Goal: Information Seeking & Learning: Learn about a topic

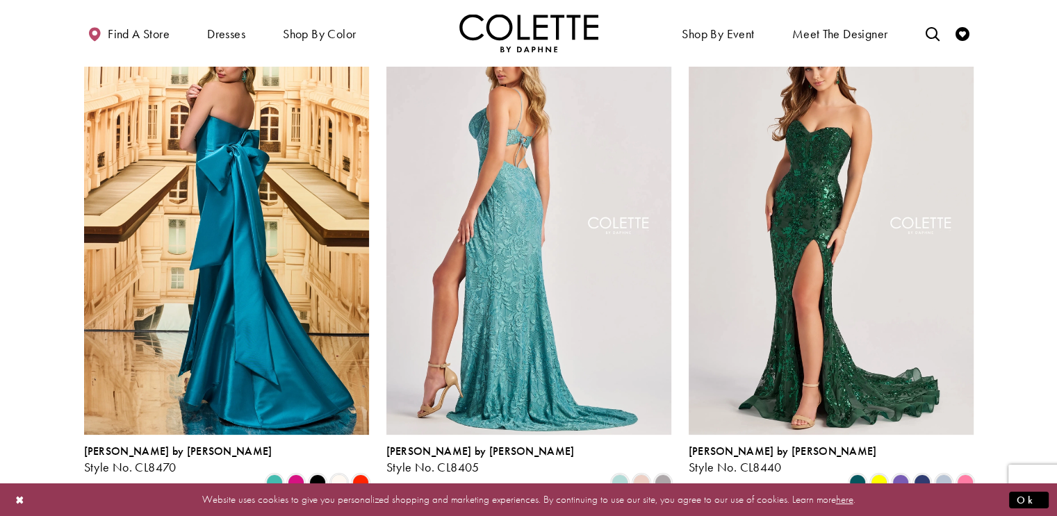
scroll to position [121, 0]
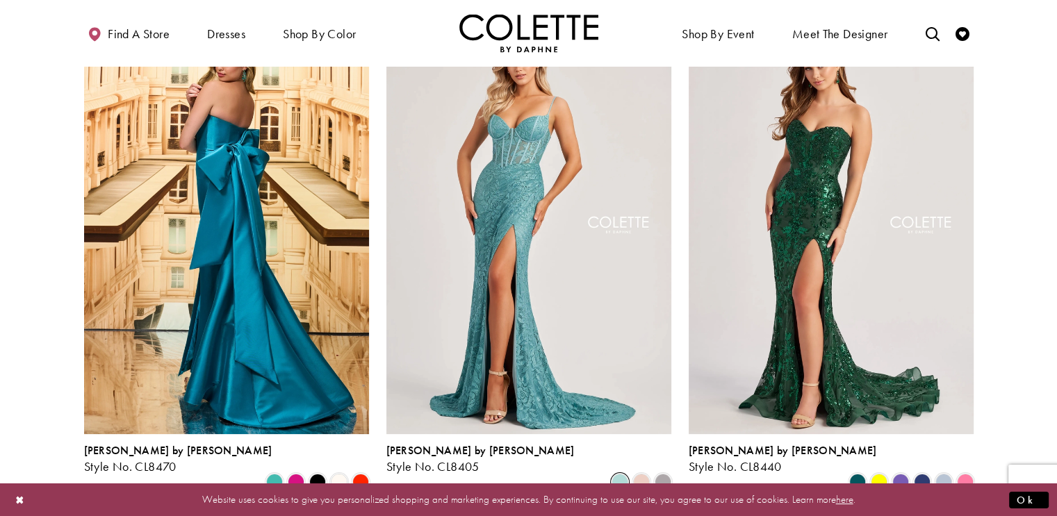
click at [624, 474] on span "Product List" at bounding box center [620, 482] width 17 height 17
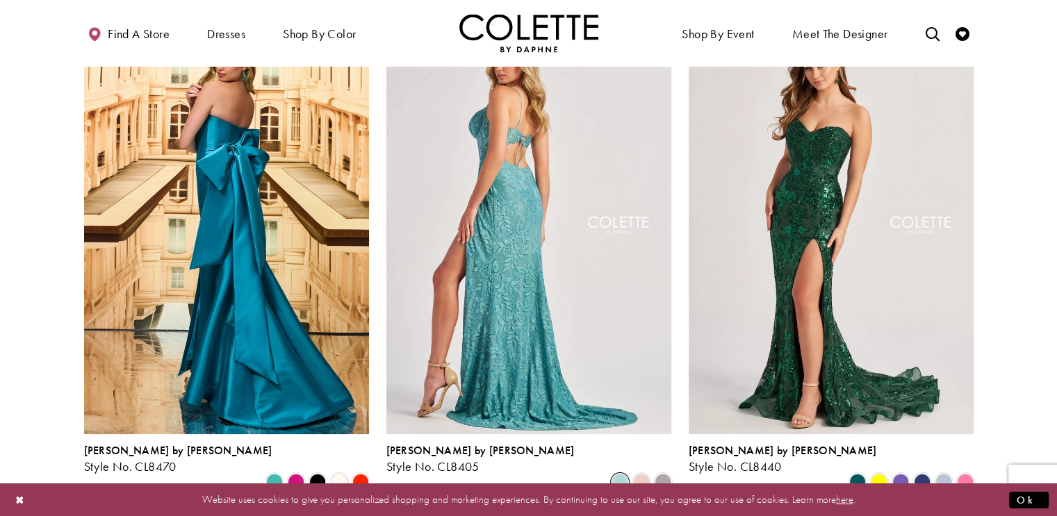
click at [554, 357] on img "Visit Colette by Daphne Style No. CL8405 Page" at bounding box center [528, 227] width 285 height 414
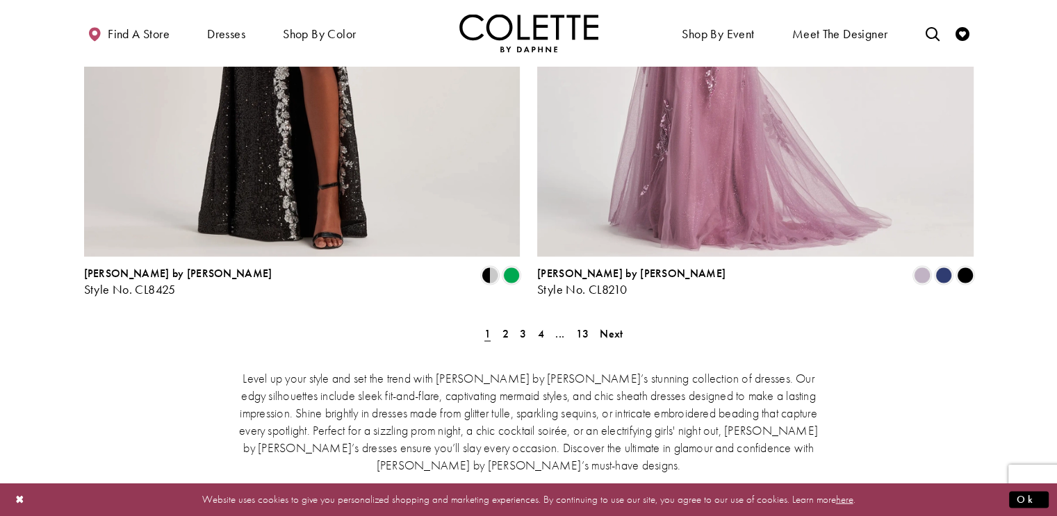
scroll to position [2568, 0]
click at [502, 327] on span "2" at bounding box center [505, 334] width 6 height 15
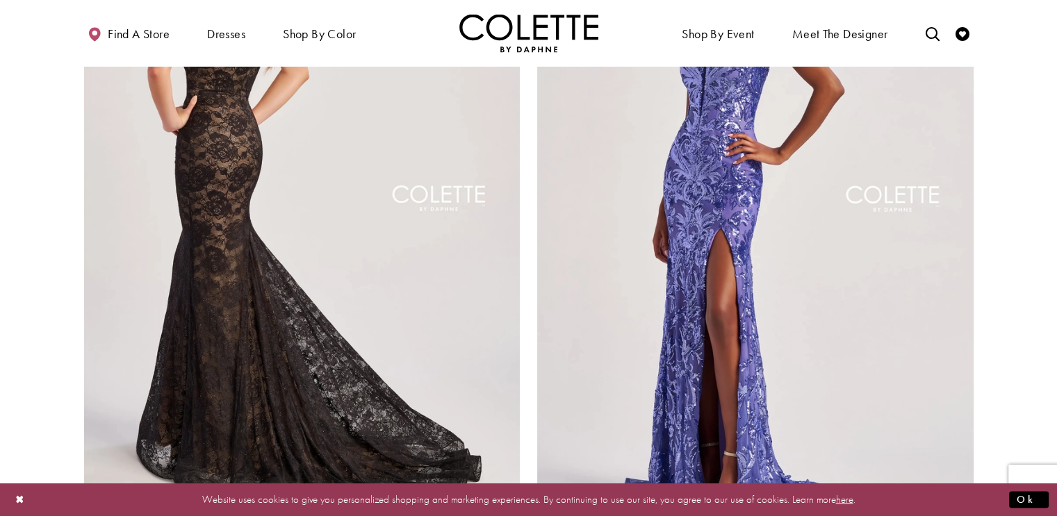
scroll to position [2344, 0]
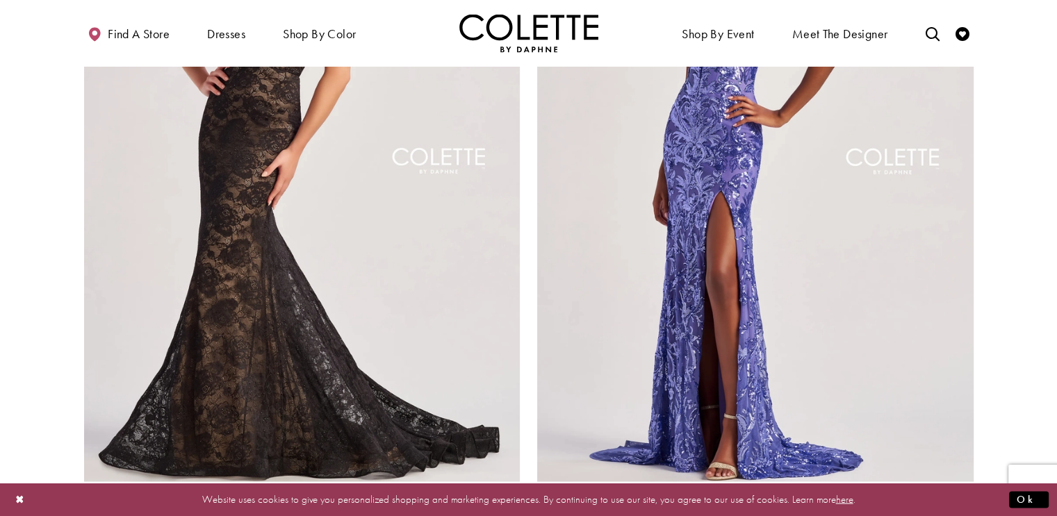
click at [518, 492] on span "Product List" at bounding box center [511, 500] width 17 height 17
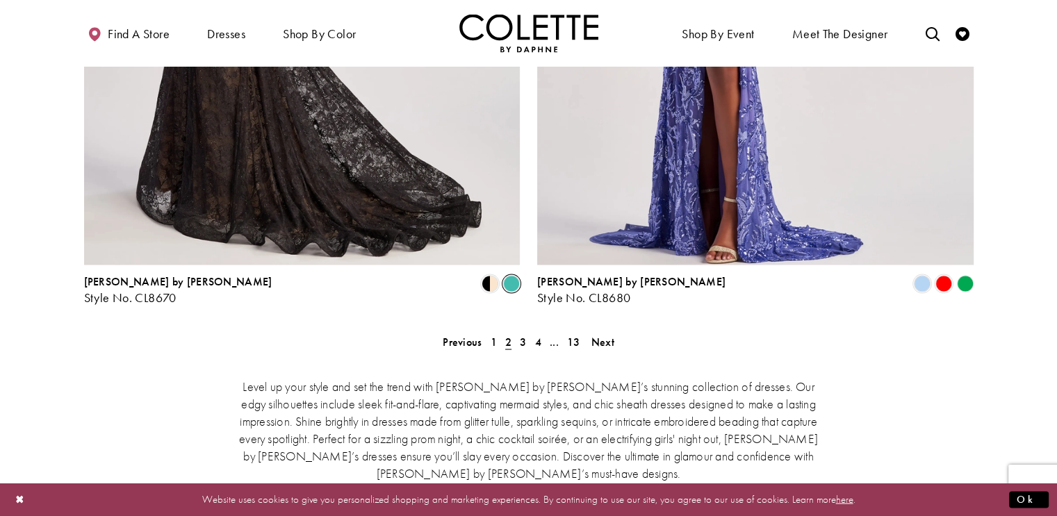
scroll to position [2558, 0]
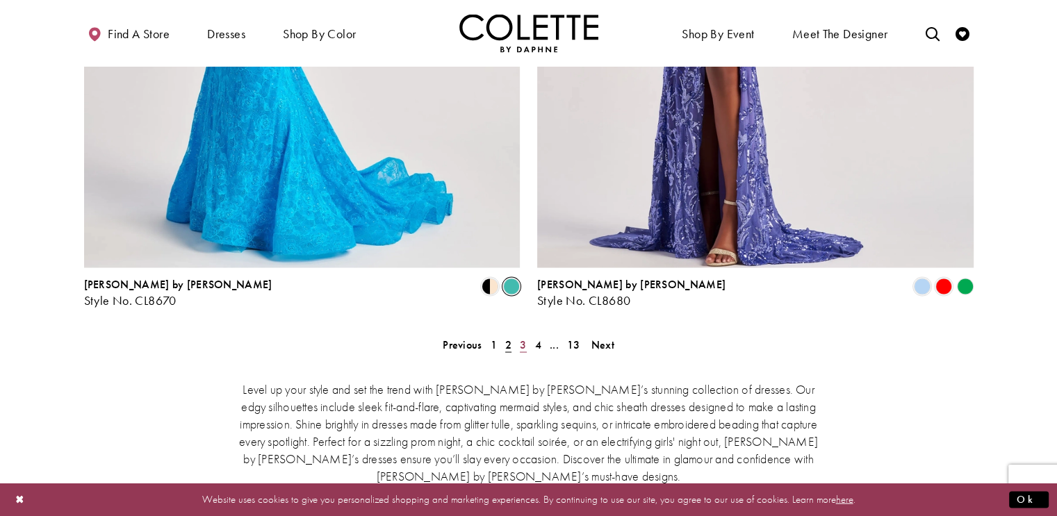
click at [520, 337] on span "3" at bounding box center [523, 344] width 6 height 15
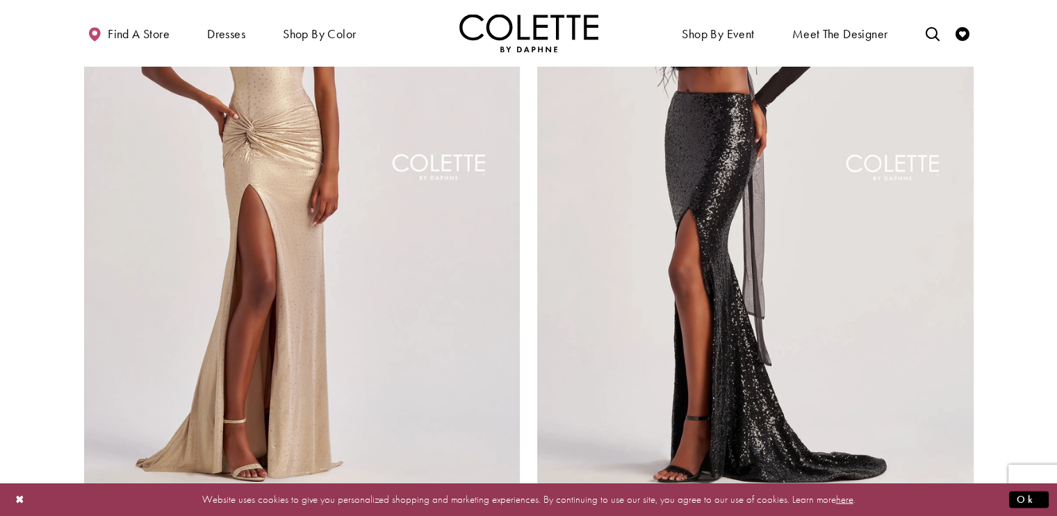
scroll to position [2319, 0]
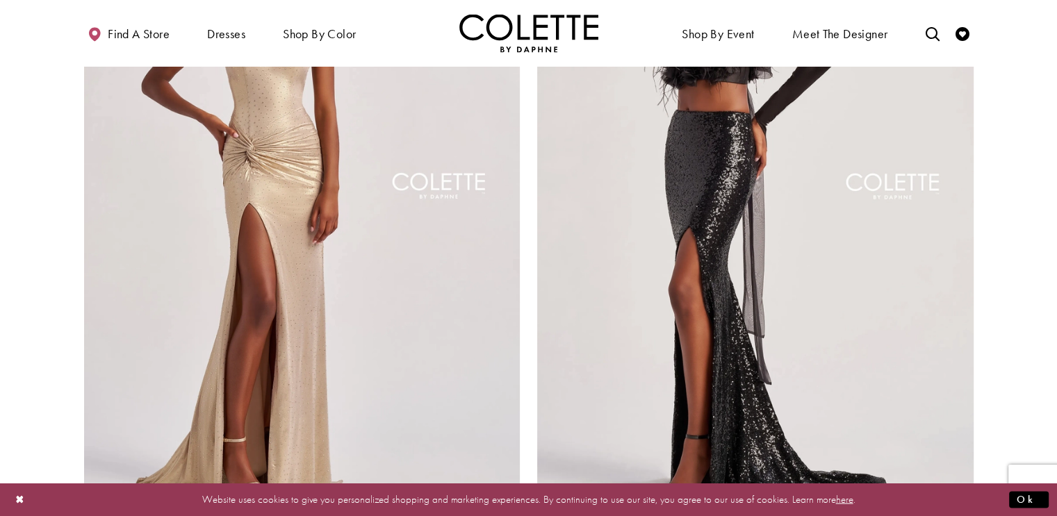
click at [516, 516] on span "Product List" at bounding box center [511, 525] width 17 height 17
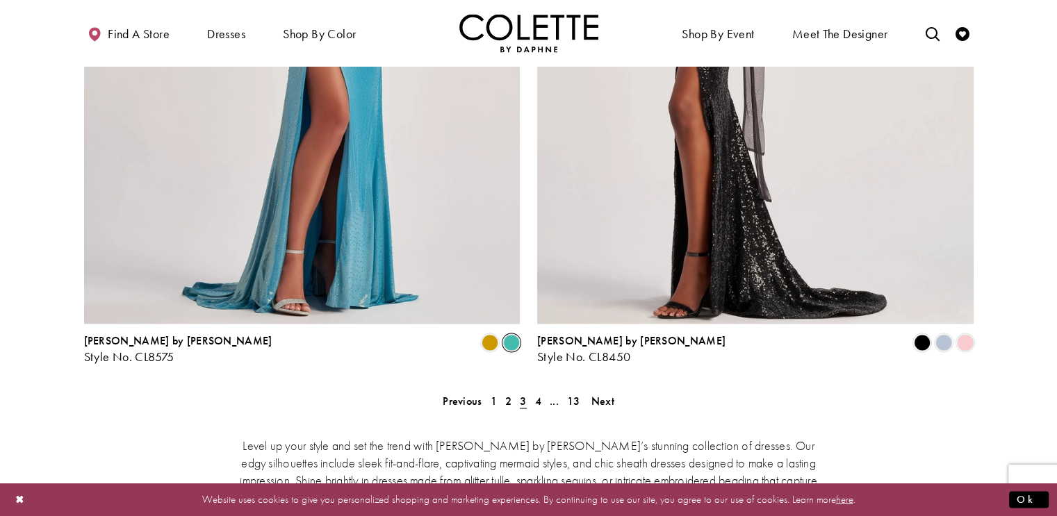
scroll to position [2501, 0]
click at [539, 394] on span "4" at bounding box center [538, 401] width 6 height 15
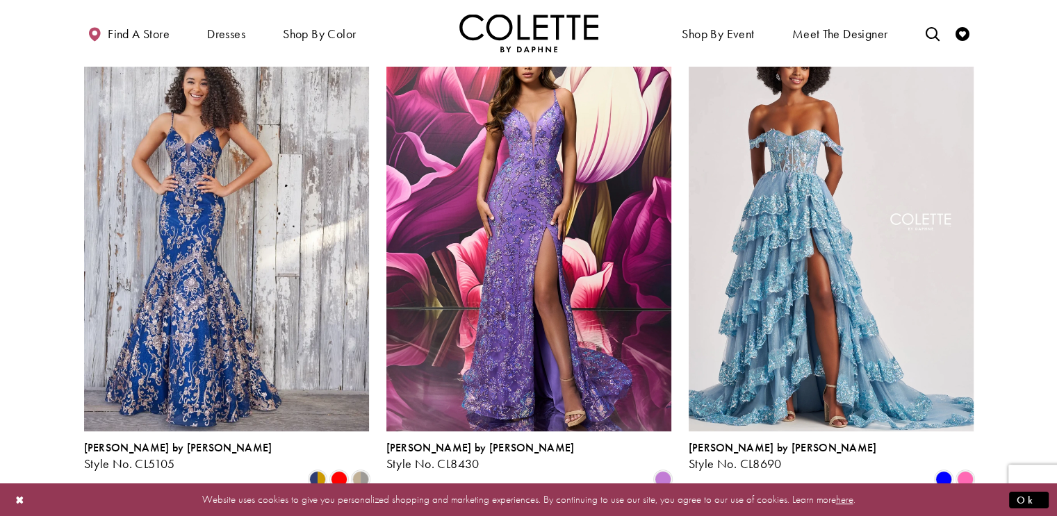
scroll to position [637, 0]
click at [963, 471] on span "Product List" at bounding box center [965, 479] width 17 height 17
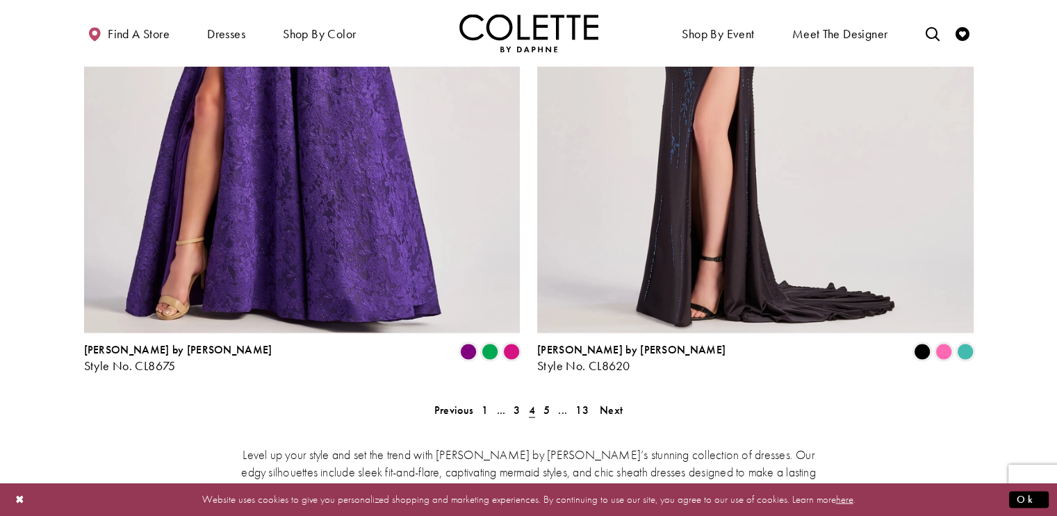
scroll to position [2493, 0]
click at [546, 402] on span "5" at bounding box center [546, 409] width 6 height 15
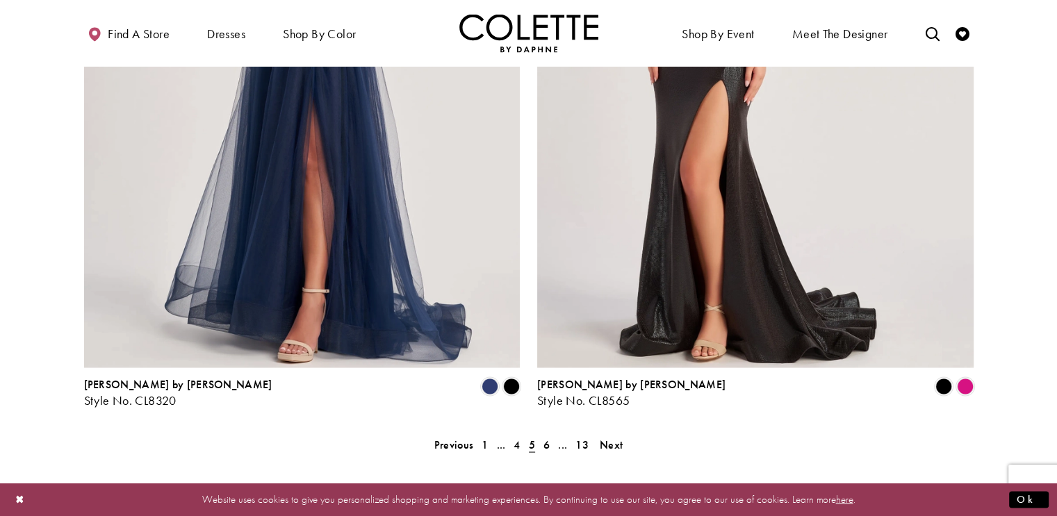
scroll to position [2444, 0]
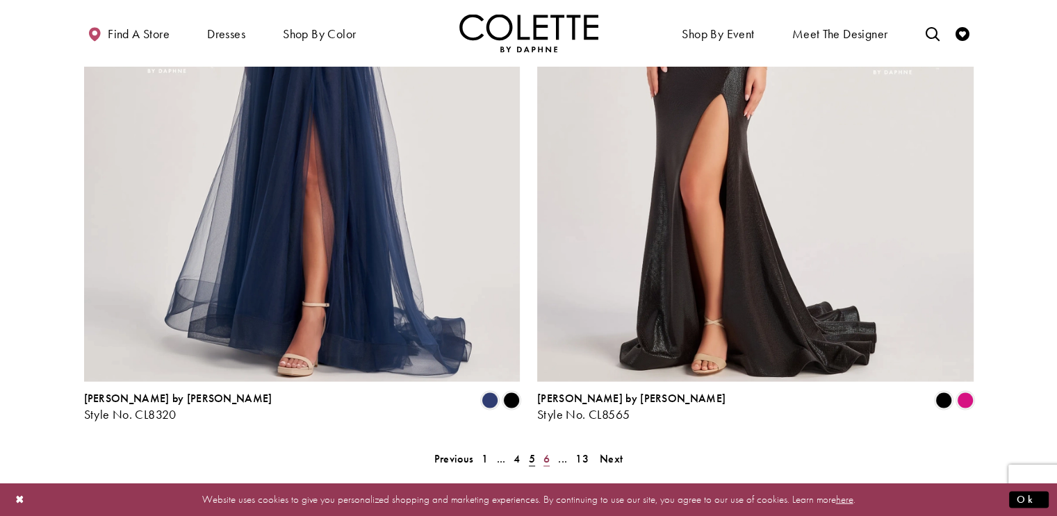
click at [543, 451] on span "6" at bounding box center [546, 458] width 6 height 15
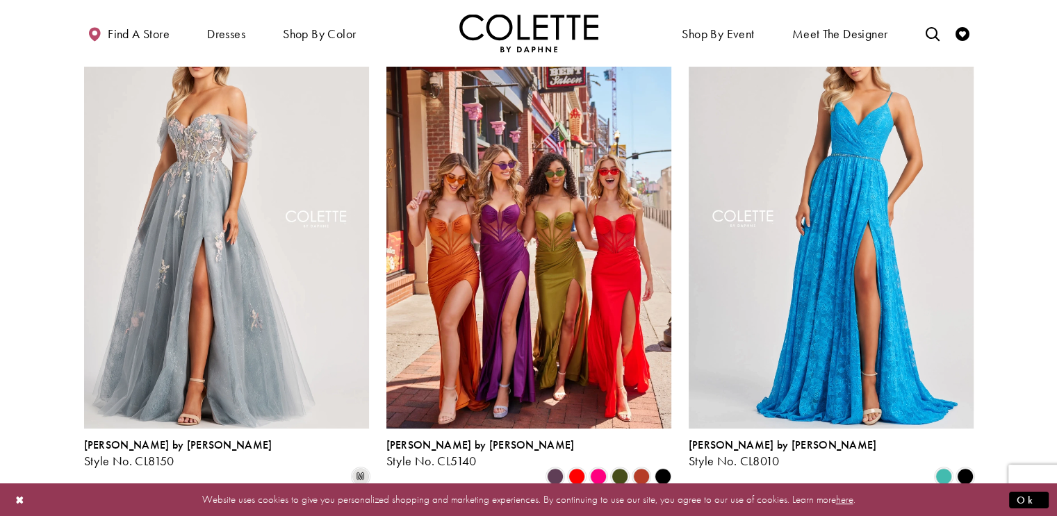
scroll to position [631, 0]
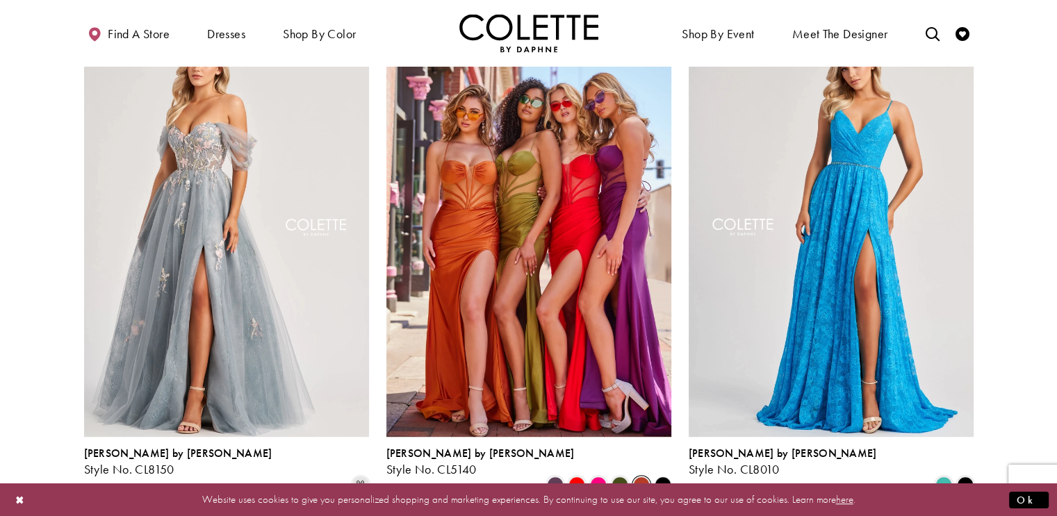
click at [638, 477] on span "Product List" at bounding box center [641, 485] width 17 height 17
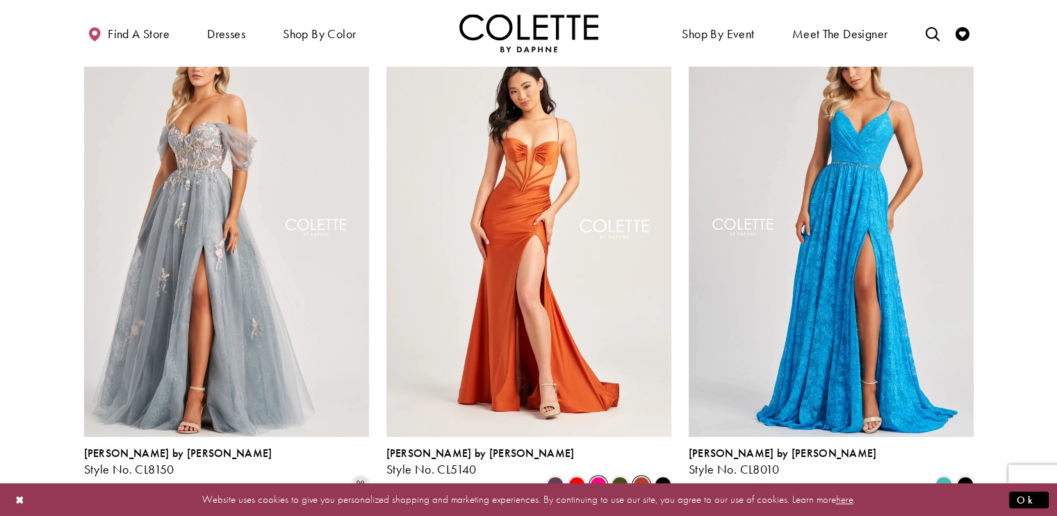
click at [601, 477] on span "Product List" at bounding box center [598, 485] width 17 height 17
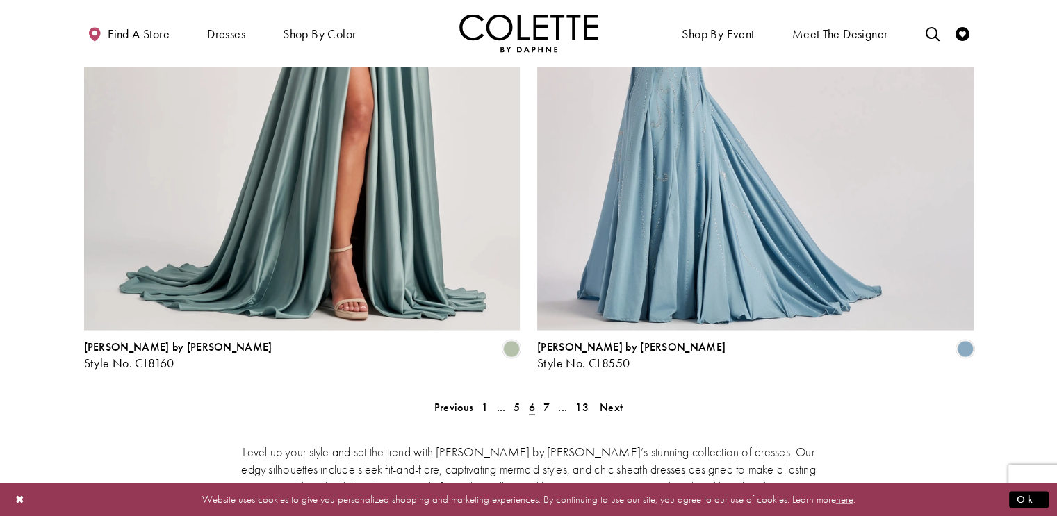
scroll to position [2492, 0]
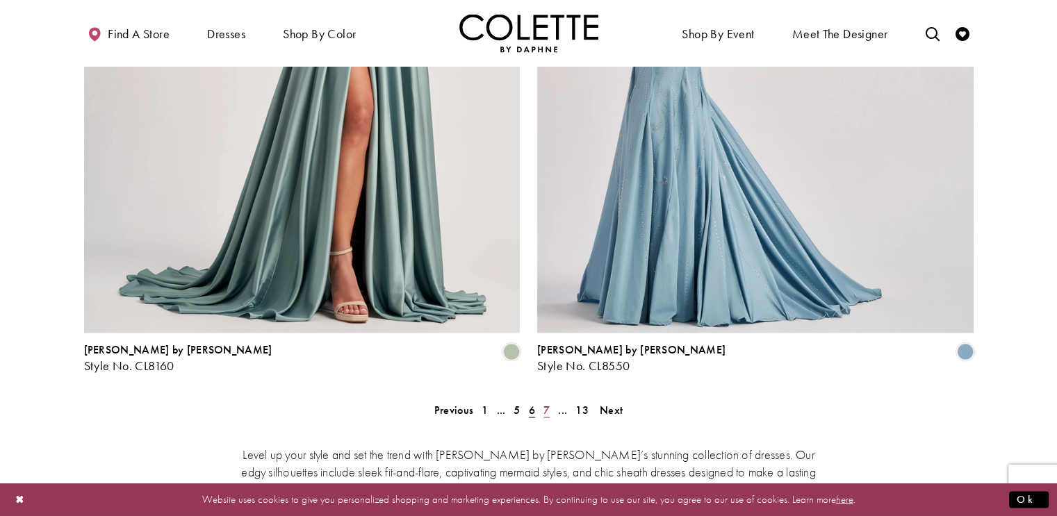
click at [545, 402] on span "7" at bounding box center [546, 409] width 6 height 15
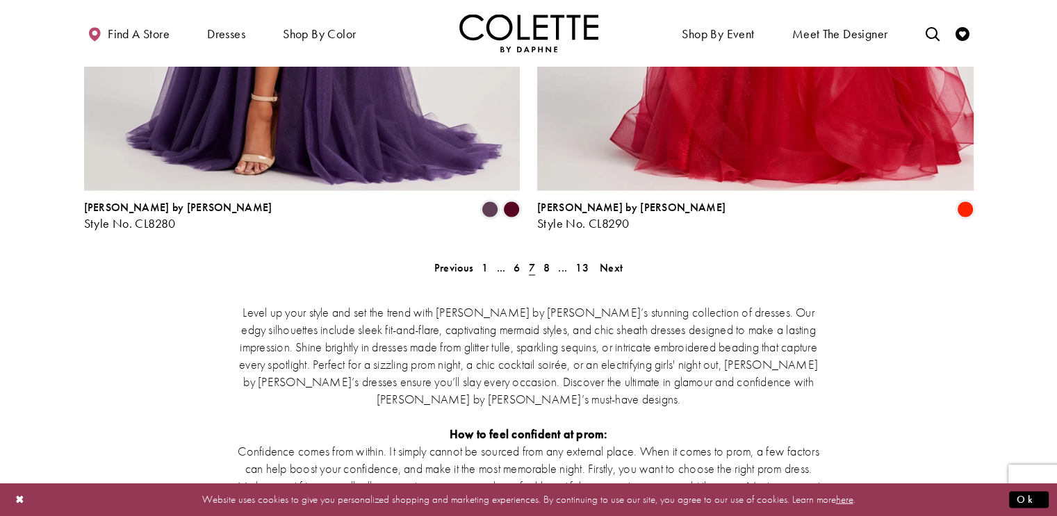
scroll to position [2636, 0]
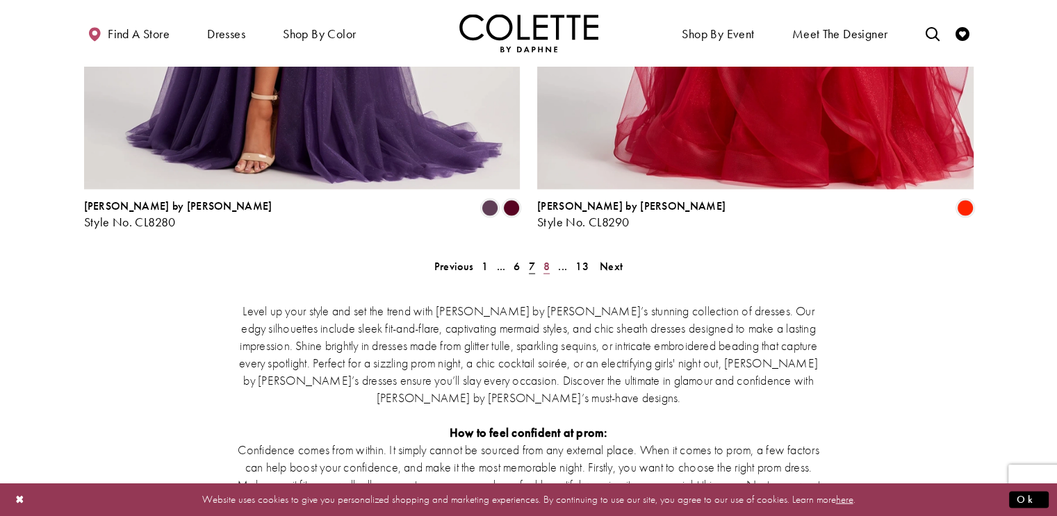
click at [544, 259] on span "8" at bounding box center [546, 266] width 6 height 15
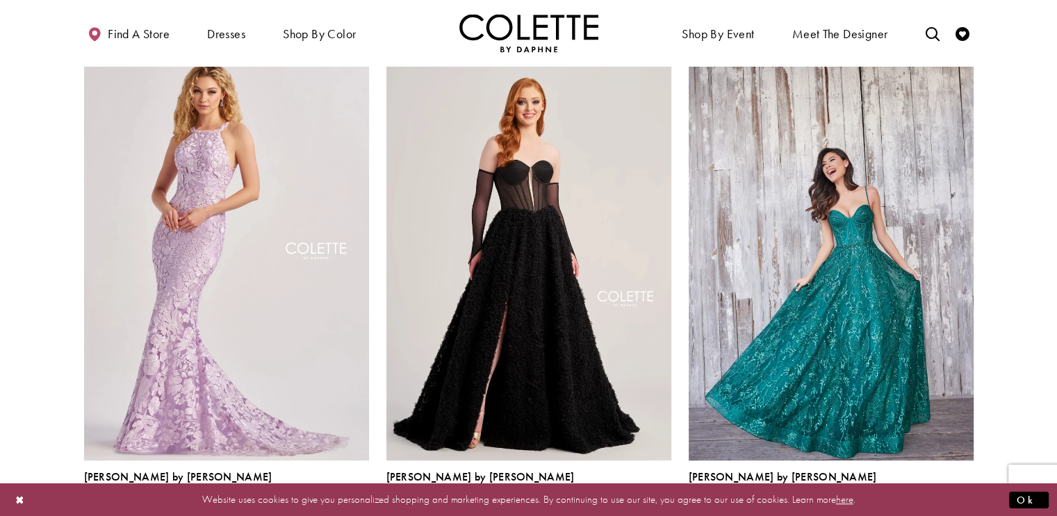
scroll to position [607, 0]
click at [660, 498] on polygon "Product List" at bounding box center [663, 509] width 22 height 22
click at [663, 498] on polygon "Product List" at bounding box center [663, 509] width 22 height 22
click at [638, 500] on span "Product List" at bounding box center [641, 508] width 17 height 17
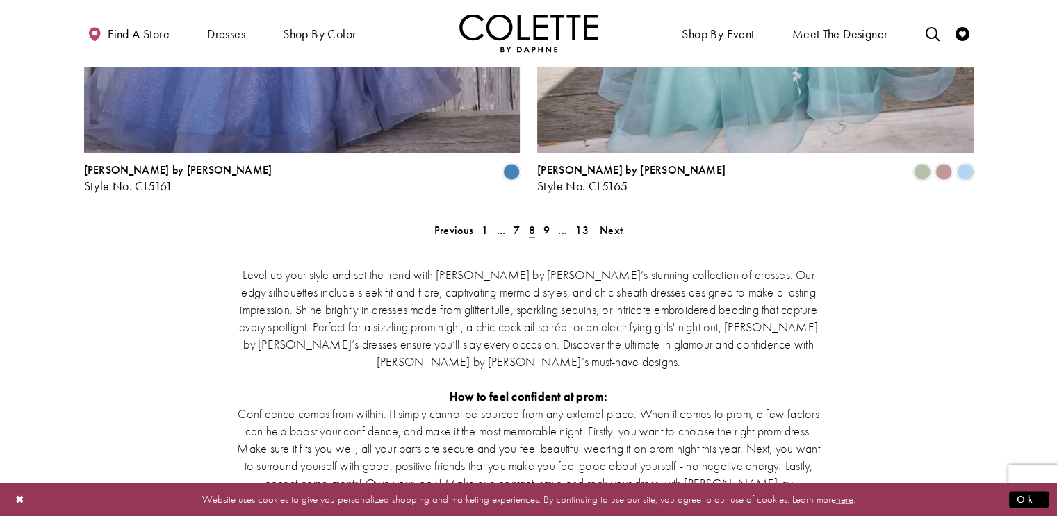
scroll to position [2684, 0]
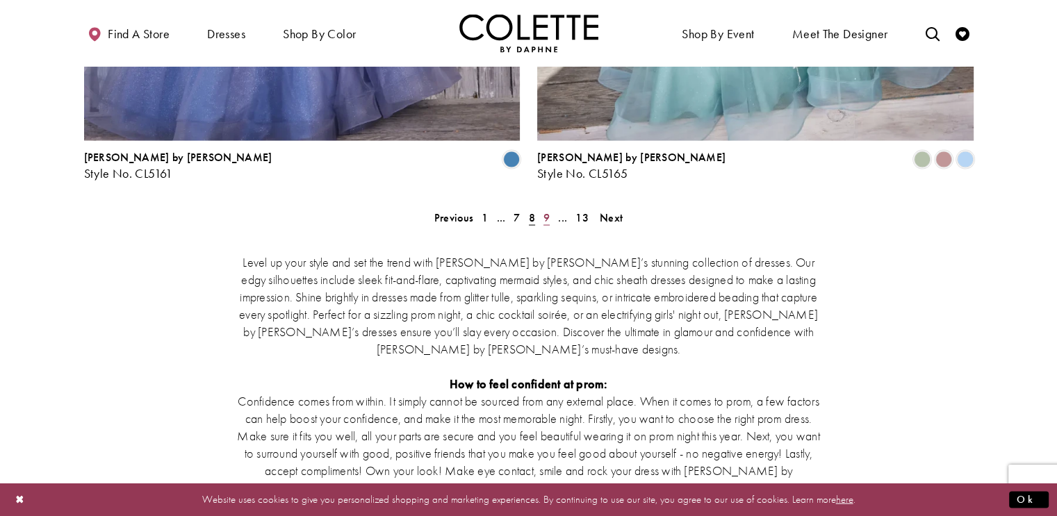
click at [544, 211] on span "9" at bounding box center [546, 218] width 6 height 15
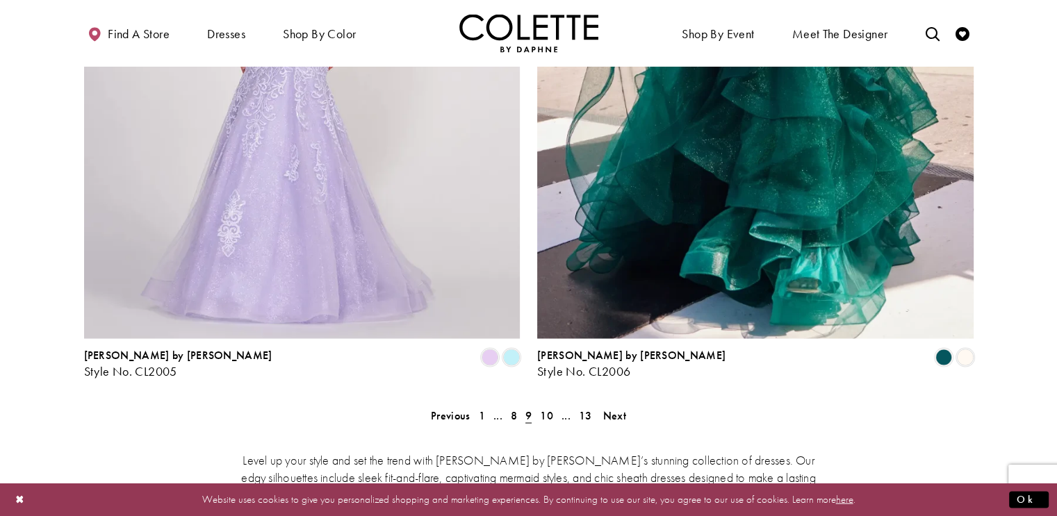
scroll to position [2487, 0]
click at [511, 338] on div "Colette by Daphne Style No. CL2005 Skip Color List #36b652db88 to end Color Lis…" at bounding box center [302, 358] width 436 height 40
click at [513, 348] on span "Product List" at bounding box center [511, 356] width 17 height 17
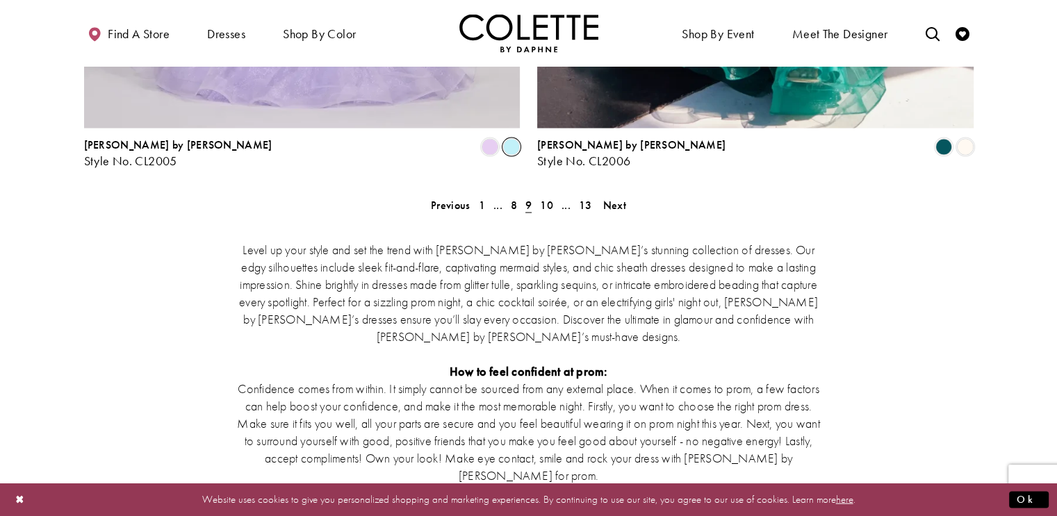
scroll to position [2700, 0]
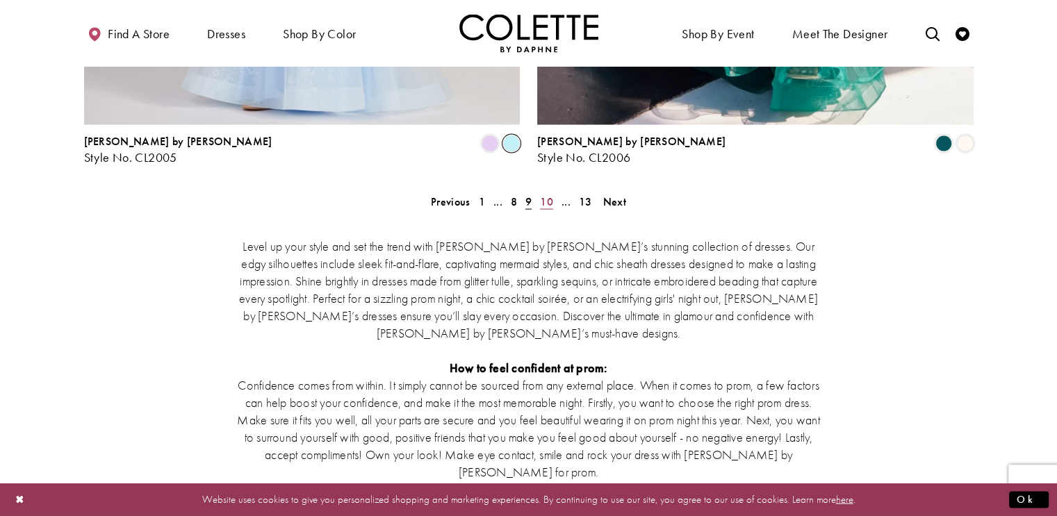
click at [543, 195] on span "10" at bounding box center [546, 202] width 13 height 15
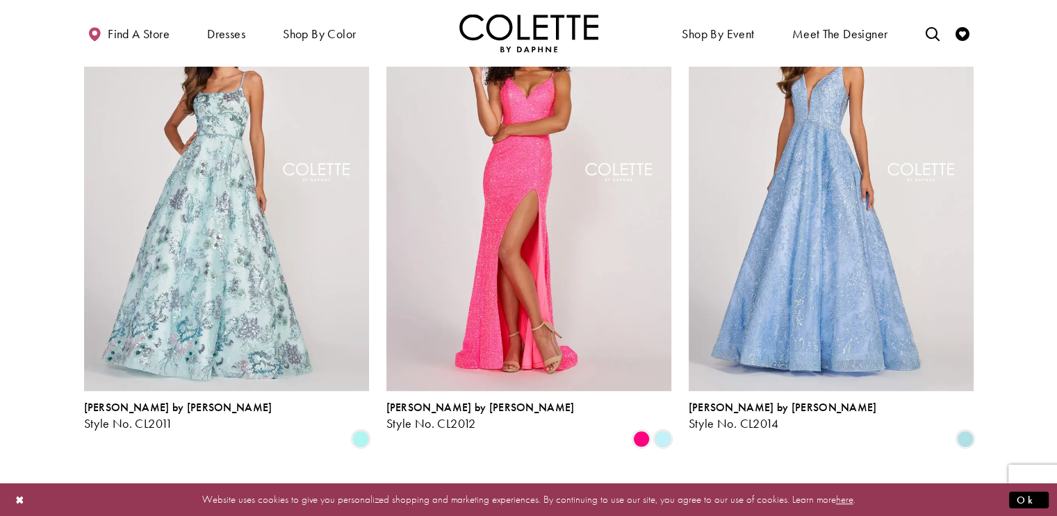
scroll to position [676, 0]
click at [662, 432] on span "Product List" at bounding box center [663, 440] width 17 height 17
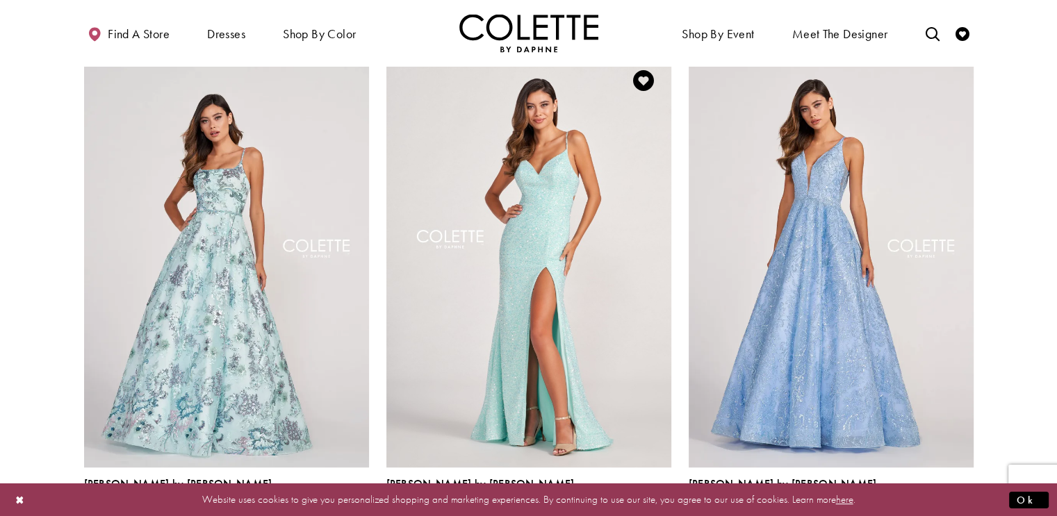
scroll to position [598, 0]
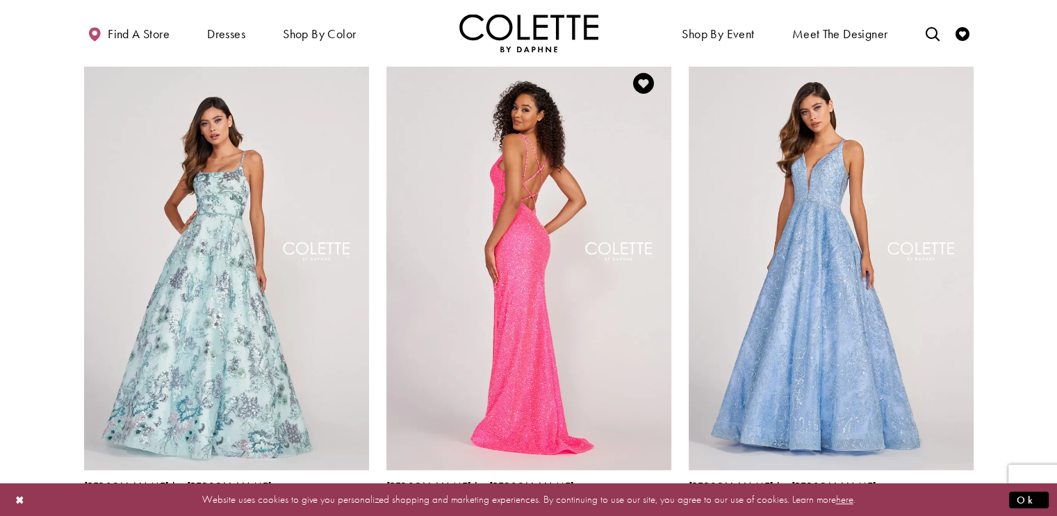
click at [558, 377] on img "Visit Colette by Daphne Style No. CL2012 Page" at bounding box center [528, 263] width 285 height 414
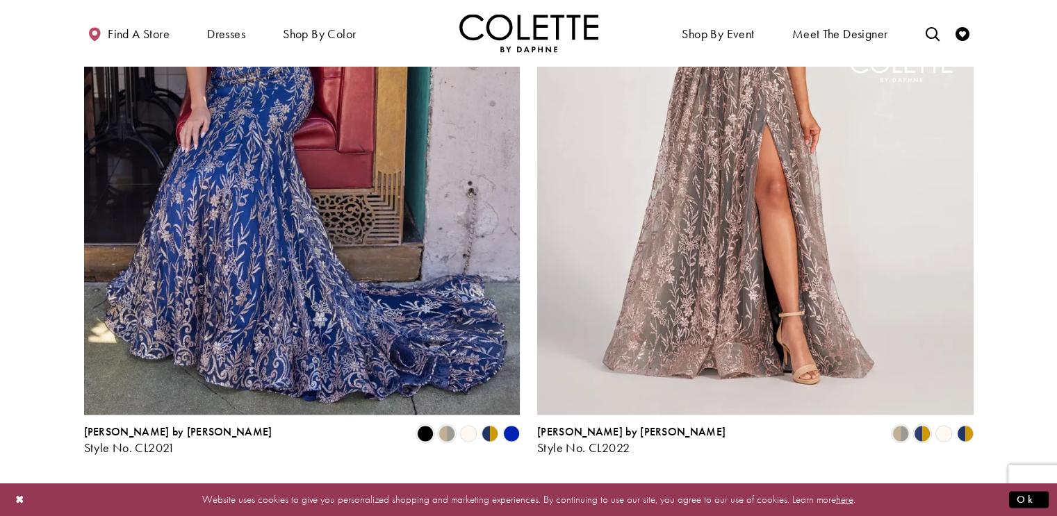
scroll to position [2402, 0]
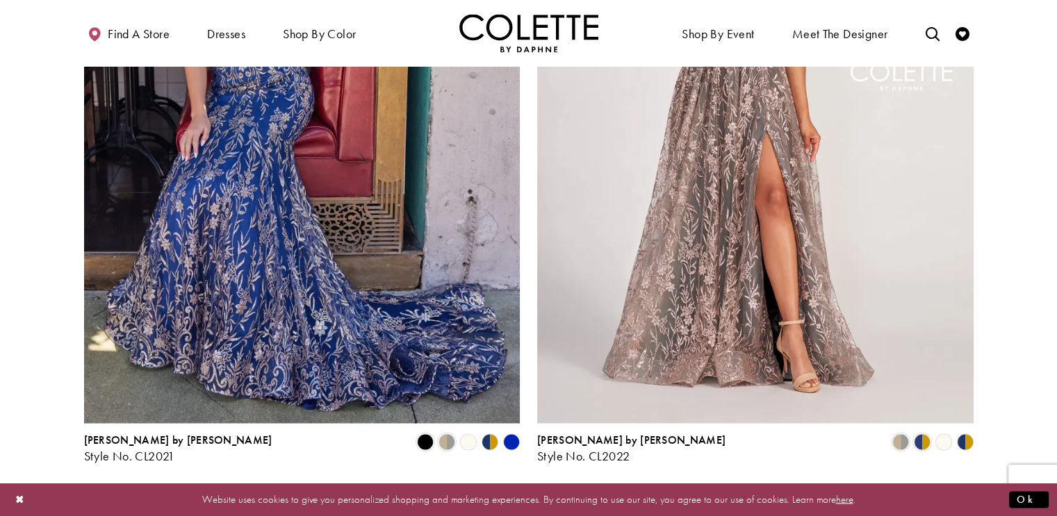
click at [509, 432] on polygon "Product List" at bounding box center [511, 443] width 22 height 22
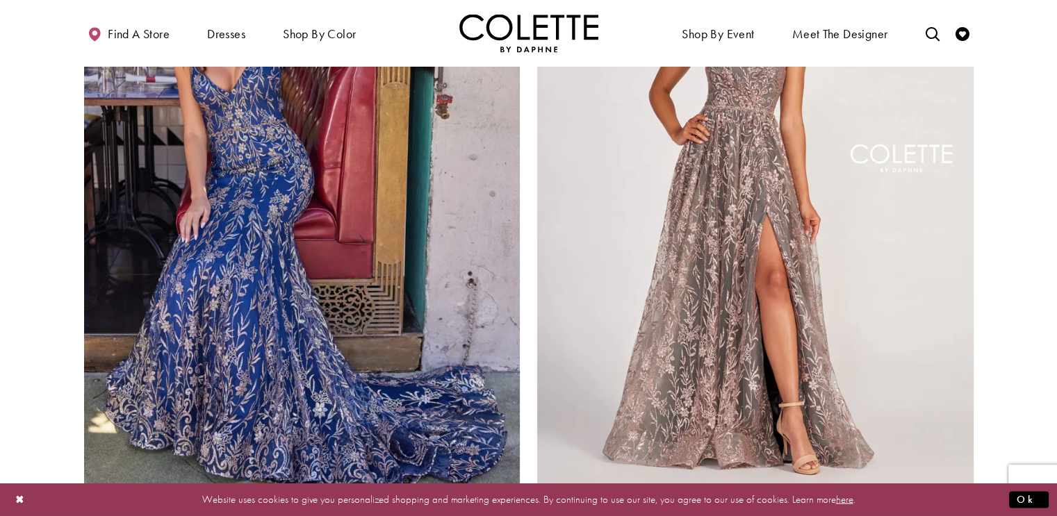
scroll to position [2385, 0]
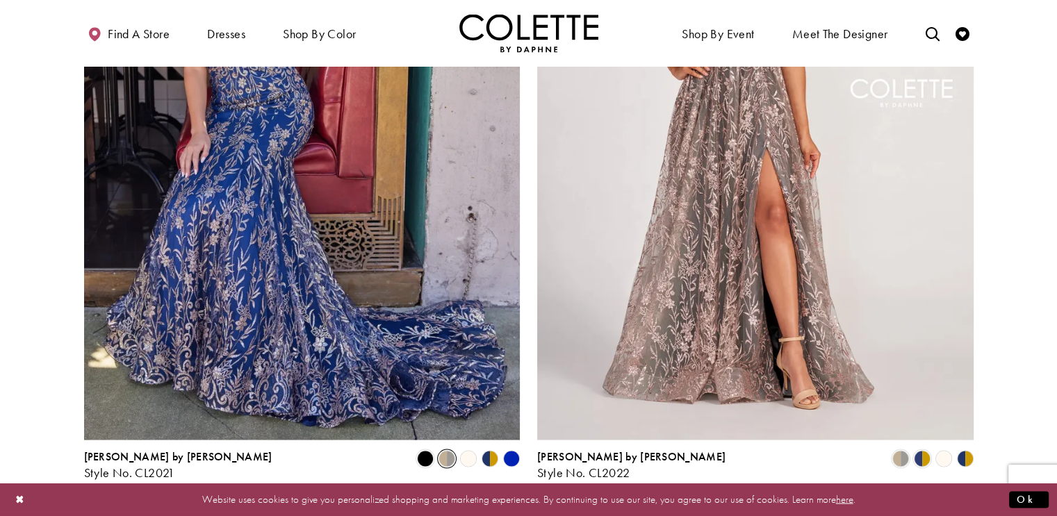
click at [445, 450] on span "Product List" at bounding box center [447, 458] width 17 height 17
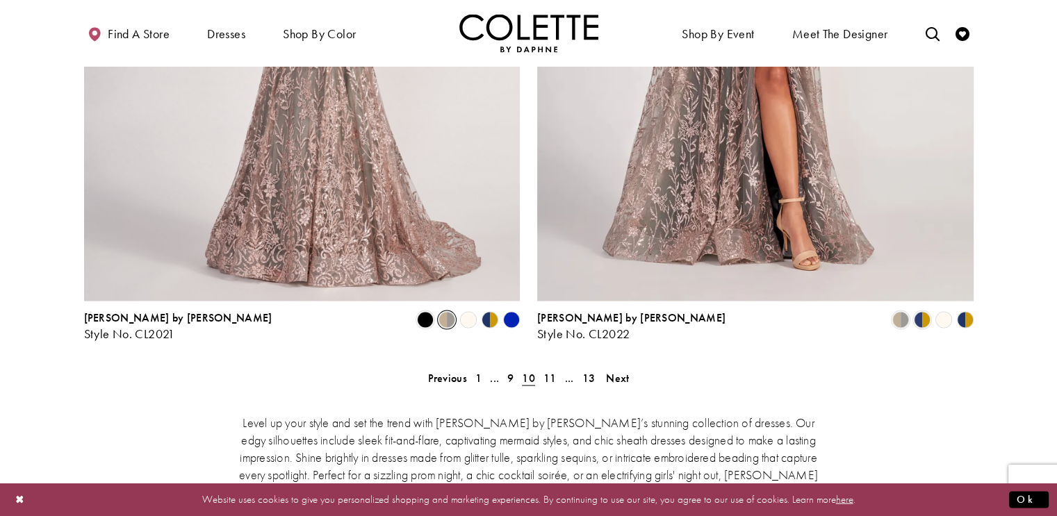
scroll to position [2524, 0]
click at [551, 370] on span "11" at bounding box center [549, 377] width 13 height 15
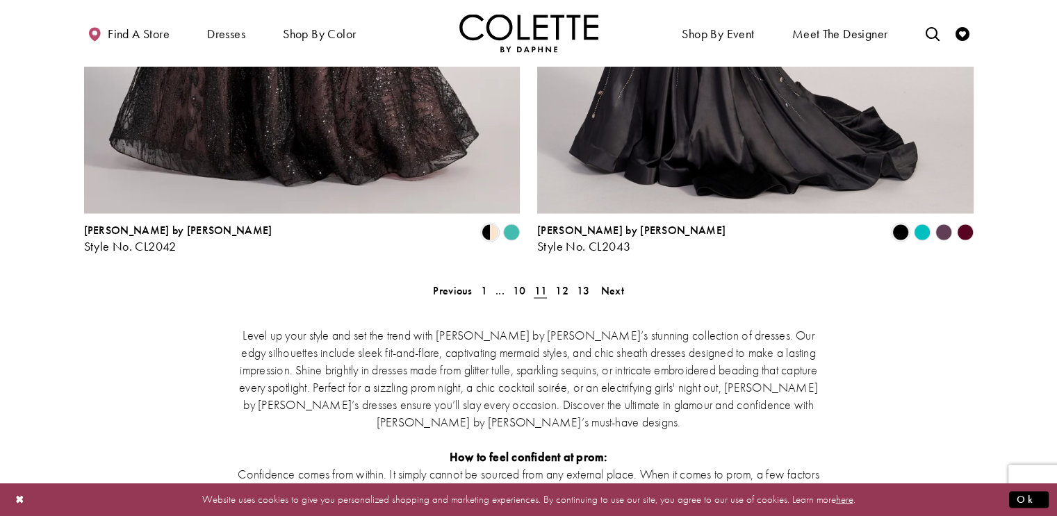
scroll to position [2590, 0]
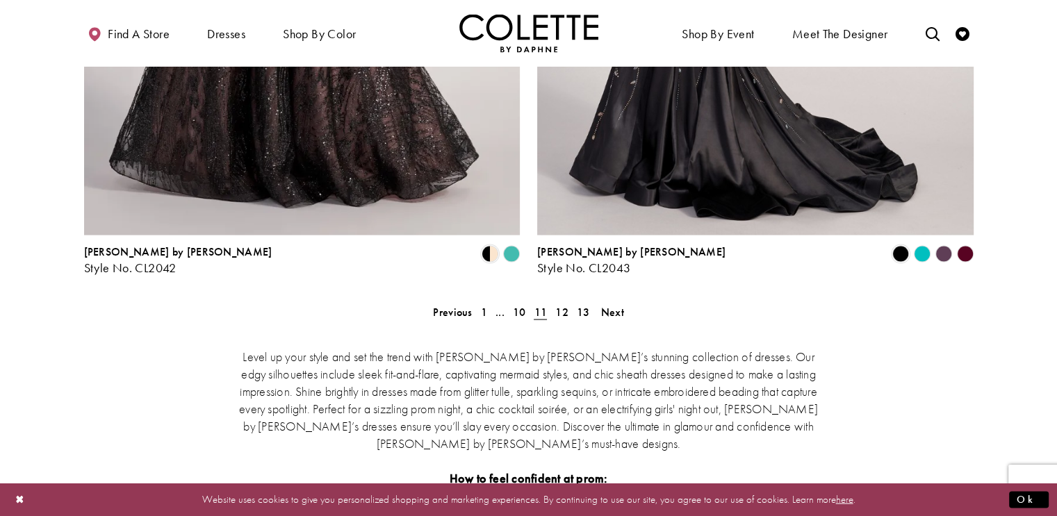
click at [512, 243] on polygon "Product List" at bounding box center [511, 254] width 22 height 22
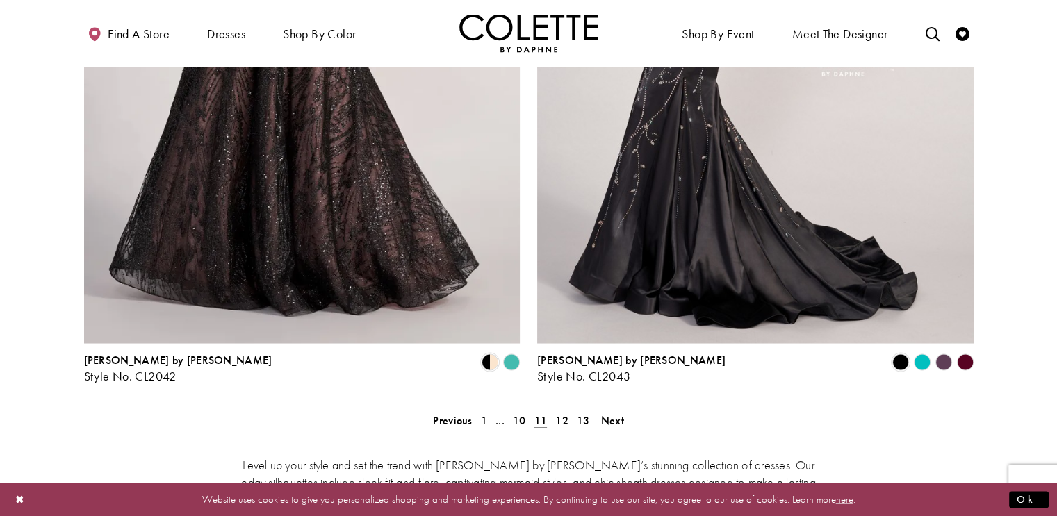
scroll to position [2491, 0]
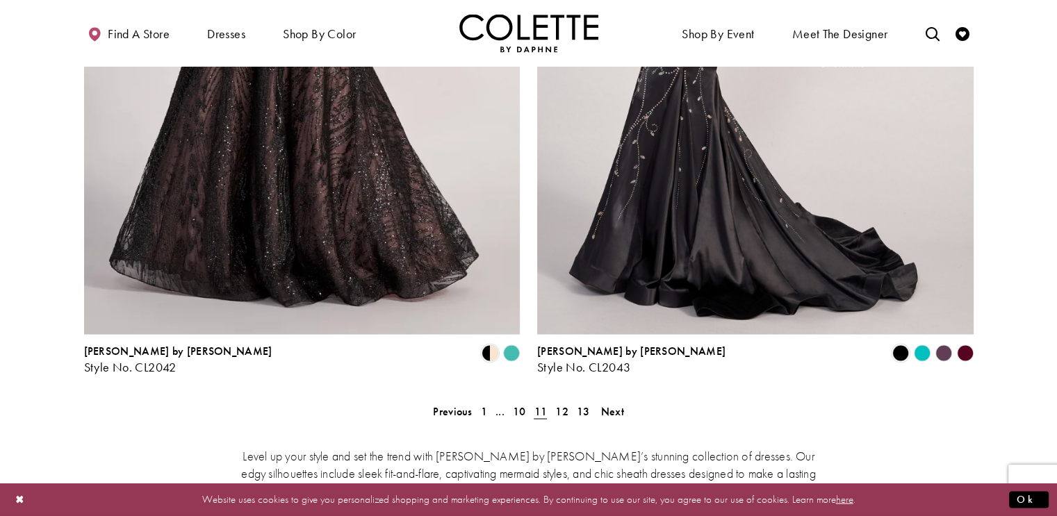
click at [925, 343] on polygon "Product List" at bounding box center [922, 354] width 22 height 22
click at [918, 343] on polygon "Product List" at bounding box center [922, 354] width 22 height 22
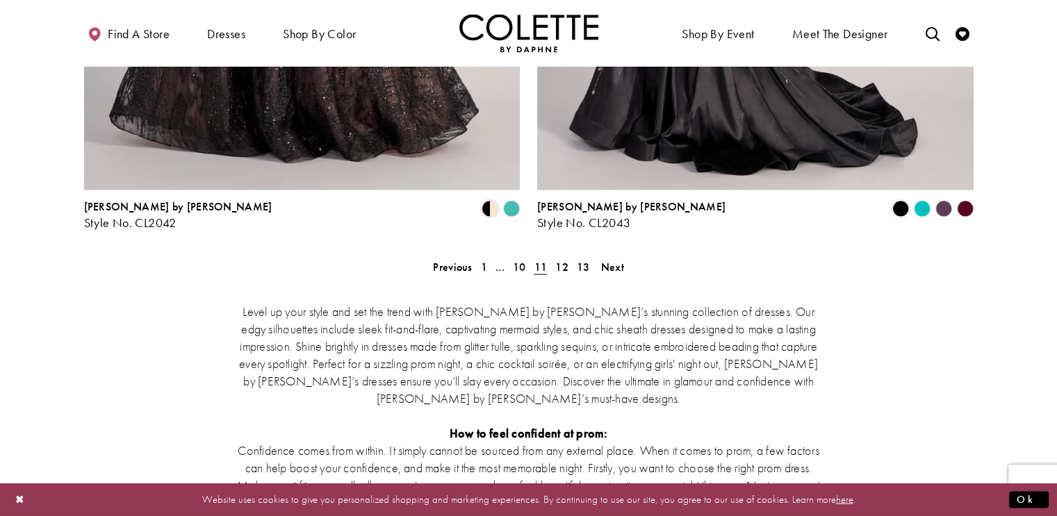
scroll to position [2639, 0]
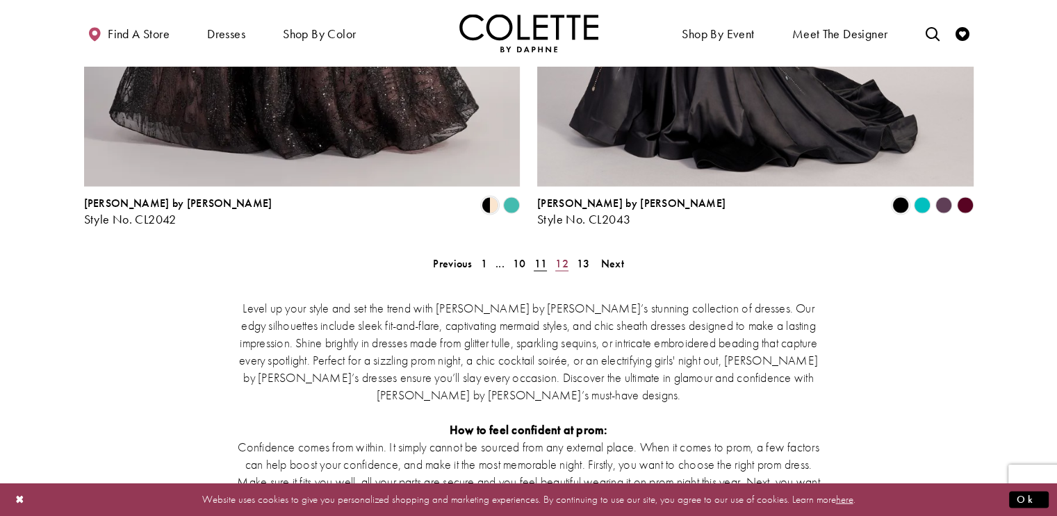
click at [567, 256] on span "12" at bounding box center [561, 263] width 13 height 15
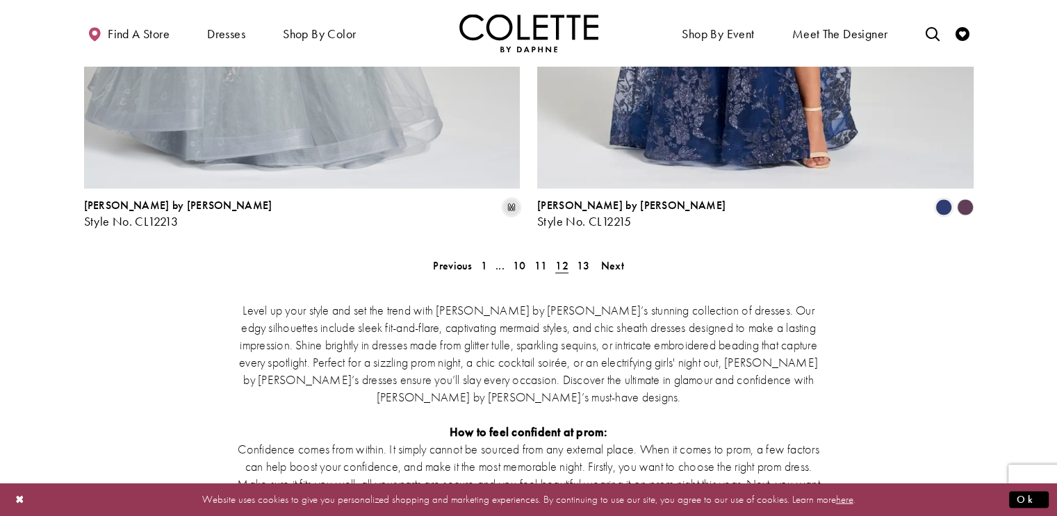
scroll to position [2644, 0]
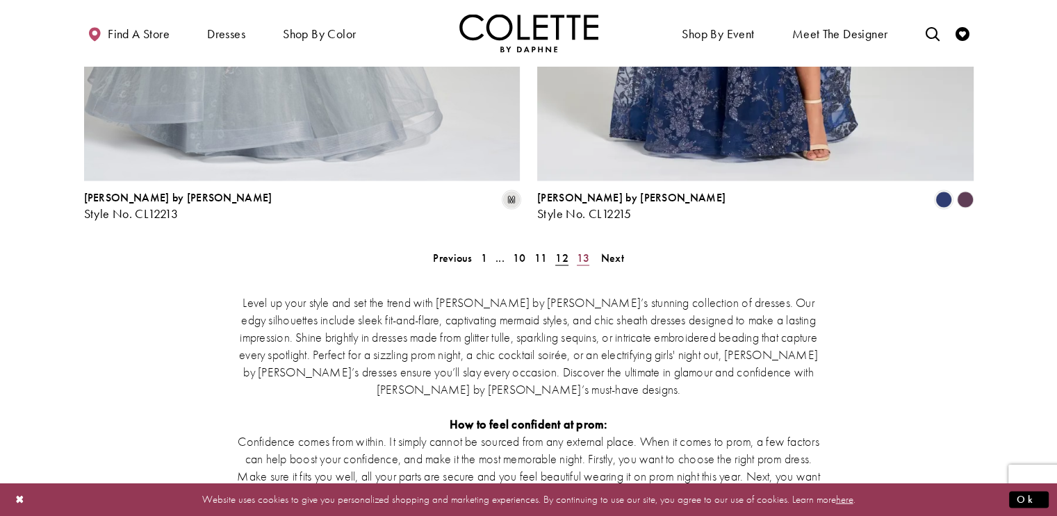
click at [581, 251] on span "13" at bounding box center [583, 258] width 13 height 15
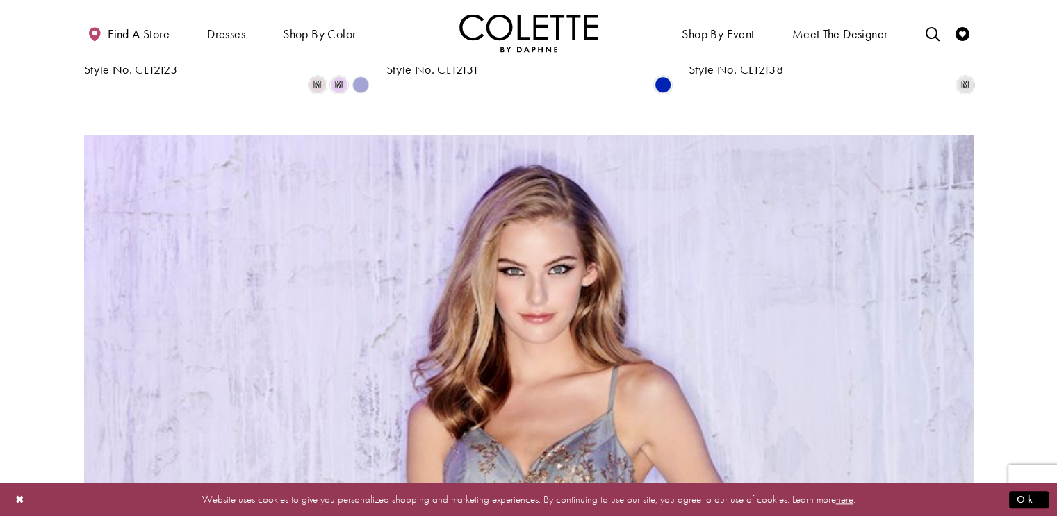
scroll to position [1539, 0]
